Goal: Task Accomplishment & Management: Manage account settings

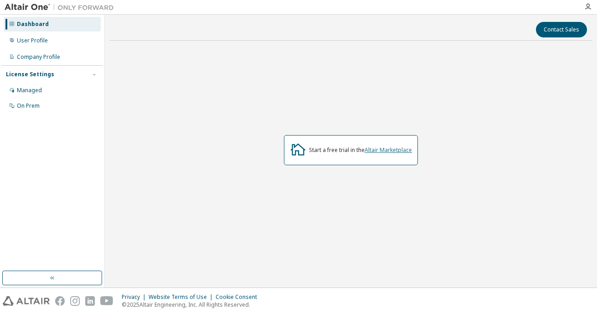
click at [394, 151] on link "Altair Marketplace" at bounding box center [388, 150] width 47 height 8
click at [57, 93] on div "Managed" at bounding box center [52, 90] width 97 height 15
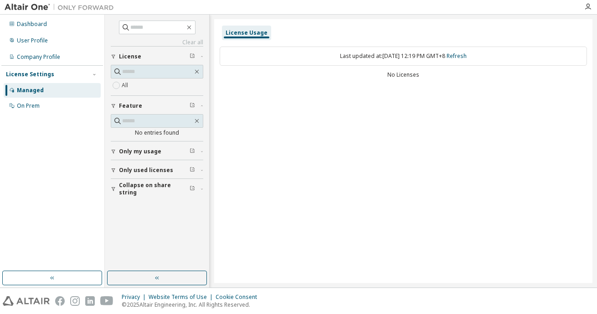
click at [137, 85] on div "All" at bounding box center [157, 85] width 93 height 11
click at [146, 152] on span "Only my usage" at bounding box center [140, 151] width 42 height 7
click at [132, 191] on button "Only used licenses" at bounding box center [157, 196] width 93 height 20
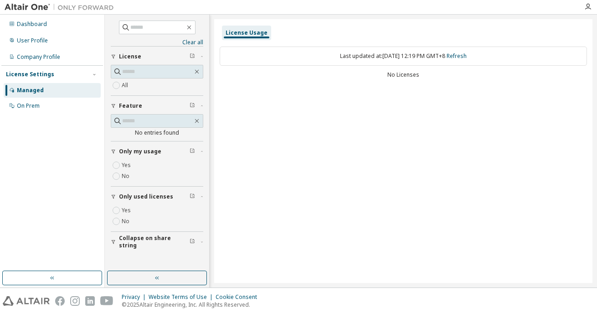
click at [354, 66] on div "Last updated at: [DATE] 12:19 PM GMT+8 Refresh No Licenses" at bounding box center [403, 63] width 367 height 45
click at [359, 59] on div "Last updated at: [DATE] 12:19 PM GMT+8 Refresh" at bounding box center [403, 55] width 367 height 19
click at [375, 87] on div "License Usage Last updated at: [DATE] 12:19 PM GMT+8 Refresh No Licenses" at bounding box center [403, 150] width 378 height 263
